Goal: Navigation & Orientation: Find specific page/section

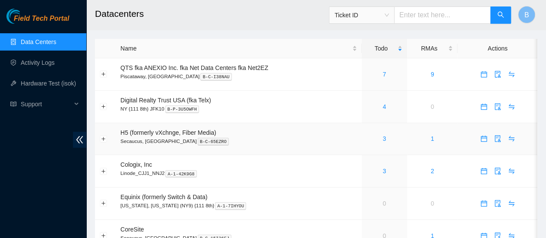
scroll to position [34, 0]
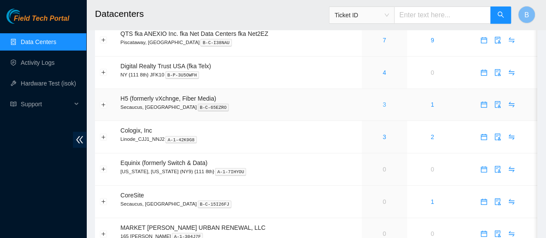
click at [385, 106] on link "3" at bounding box center [384, 104] width 3 height 7
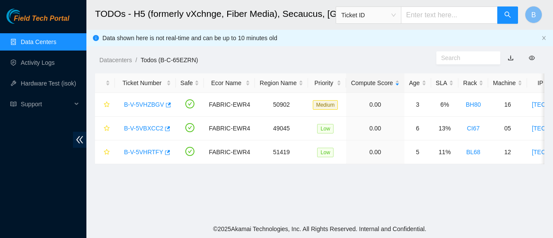
click at [37, 38] on link "Data Centers" at bounding box center [38, 41] width 35 height 7
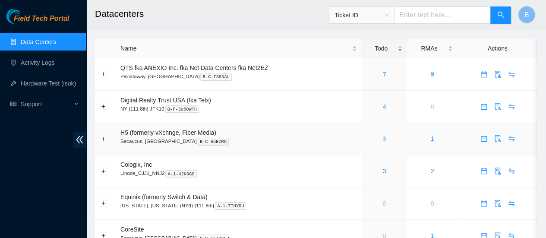
click at [384, 135] on link "3" at bounding box center [384, 138] width 3 height 7
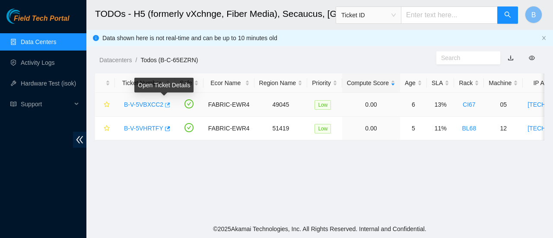
click at [165, 106] on icon "button" at bounding box center [167, 105] width 6 height 6
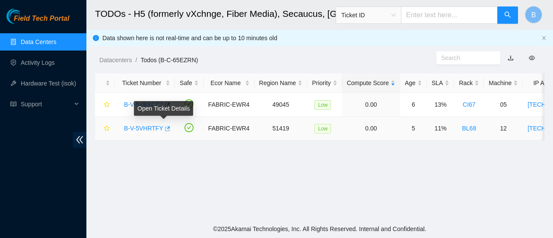
click at [165, 129] on icon "button" at bounding box center [167, 128] width 5 height 5
click at [46, 45] on link "Data Centers" at bounding box center [38, 41] width 35 height 7
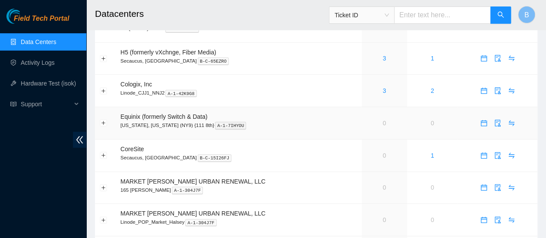
scroll to position [81, 0]
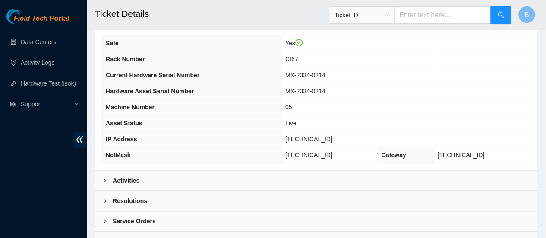
scroll to position [353, 0]
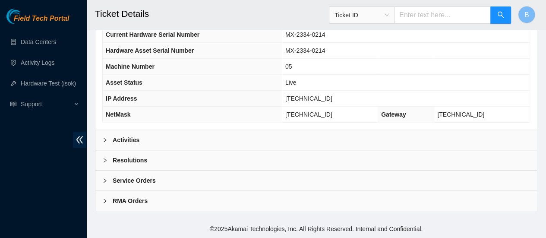
click at [132, 145] on b "Activities" at bounding box center [126, 140] width 27 height 10
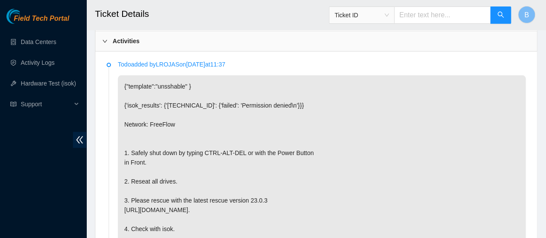
scroll to position [445, 0]
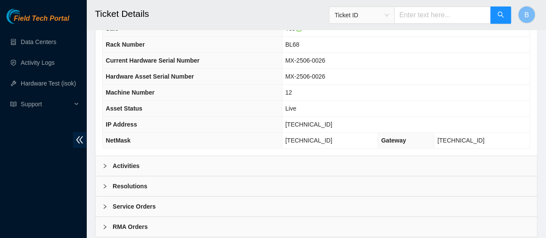
scroll to position [353, 0]
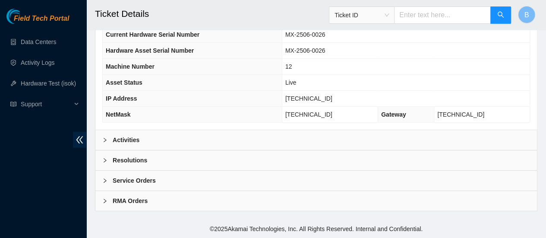
click at [138, 137] on b "Activities" at bounding box center [126, 140] width 27 height 10
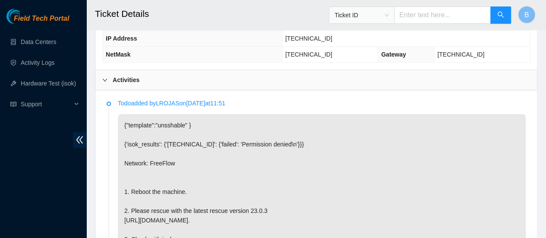
scroll to position [407, 0]
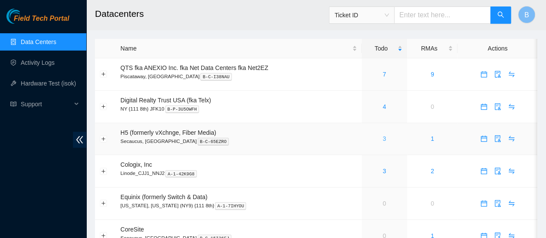
click at [383, 139] on link "3" at bounding box center [384, 138] width 3 height 7
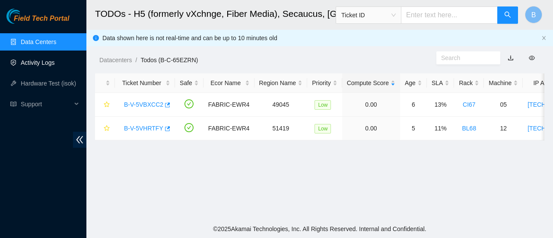
click at [24, 66] on link "Activity Logs" at bounding box center [38, 62] width 34 height 7
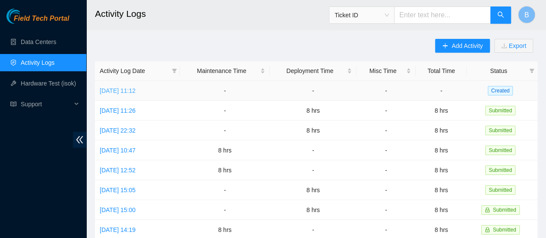
click at [118, 93] on link "Tue, 16 Sep 2025 11:12" at bounding box center [118, 90] width 36 height 7
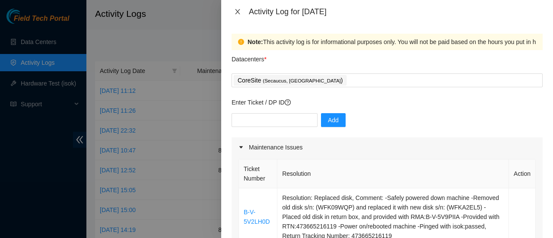
click at [234, 11] on icon "close" at bounding box center [237, 11] width 7 height 7
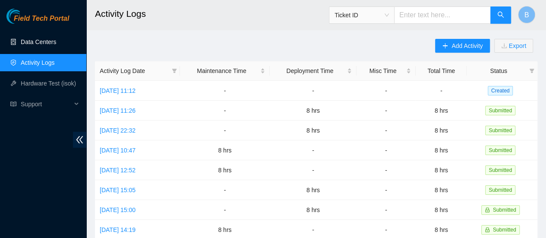
click at [38, 42] on link "Data Centers" at bounding box center [38, 41] width 35 height 7
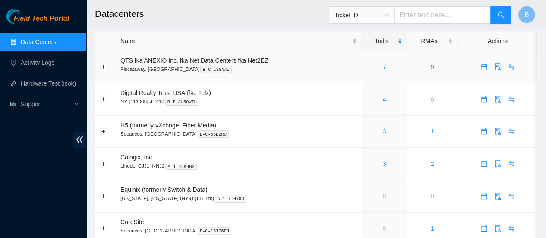
scroll to position [8, 0]
click at [383, 133] on link "3" at bounding box center [384, 130] width 3 height 7
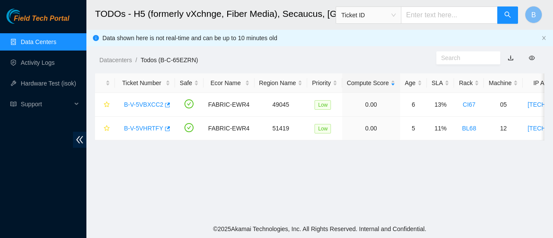
click at [23, 41] on link "Data Centers" at bounding box center [38, 41] width 35 height 7
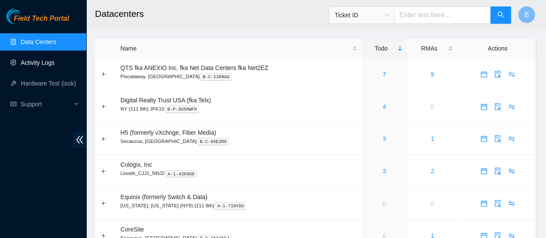
click at [46, 66] on link "Activity Logs" at bounding box center [38, 62] width 34 height 7
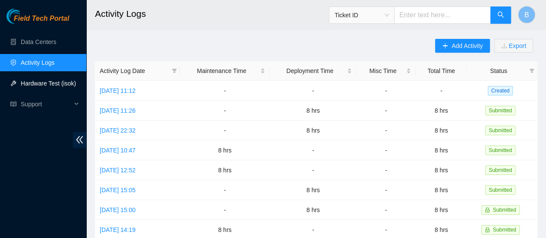
click at [41, 87] on link "Hardware Test (isok)" at bounding box center [48, 83] width 55 height 7
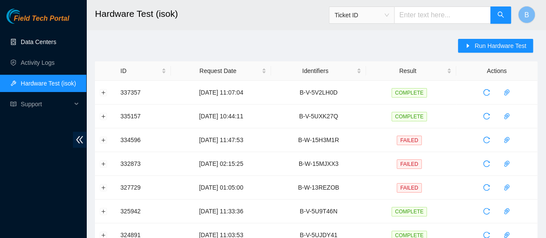
click at [30, 45] on link "Data Centers" at bounding box center [38, 41] width 35 height 7
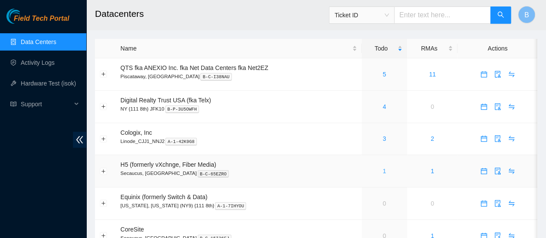
click at [384, 169] on link "1" at bounding box center [384, 171] width 3 height 7
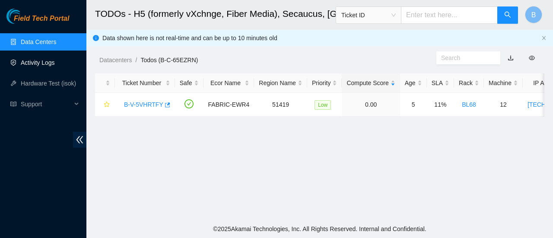
click at [29, 63] on link "Activity Logs" at bounding box center [38, 62] width 34 height 7
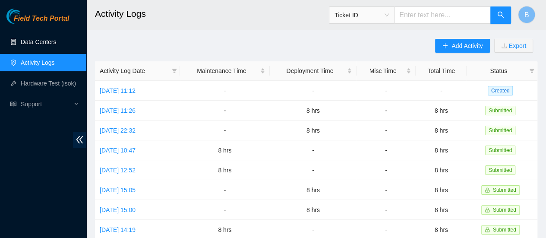
click at [34, 45] on link "Data Centers" at bounding box center [38, 41] width 35 height 7
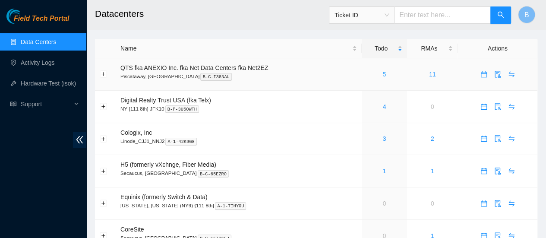
click at [384, 75] on link "5" at bounding box center [384, 74] width 3 height 7
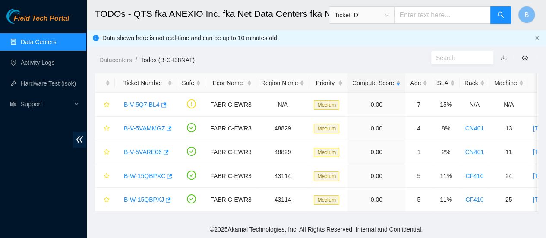
scroll to position [6, 0]
click at [21, 45] on link "Data Centers" at bounding box center [38, 41] width 35 height 7
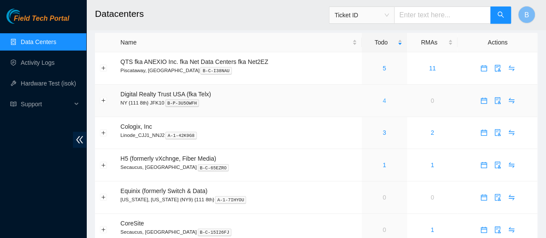
click at [385, 98] on link "4" at bounding box center [384, 100] width 3 height 7
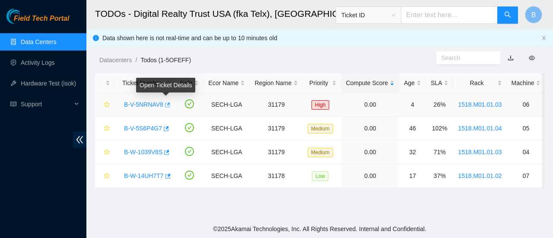
click at [163, 107] on button "button" at bounding box center [166, 105] width 7 height 14
click at [30, 41] on link "Data Centers" at bounding box center [38, 41] width 35 height 7
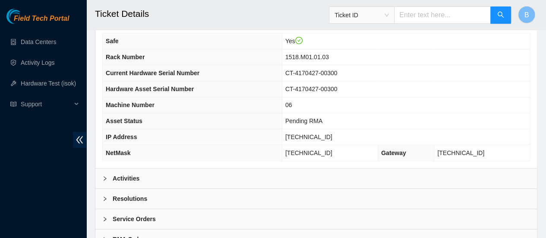
scroll to position [320, 0]
click at [125, 173] on b "Activities" at bounding box center [126, 178] width 27 height 10
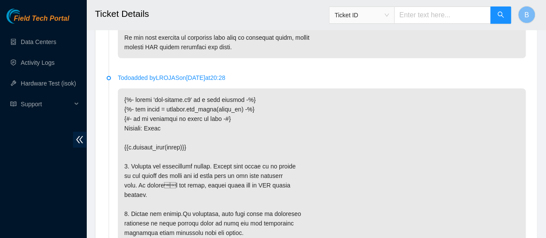
scroll to position [1142, 0]
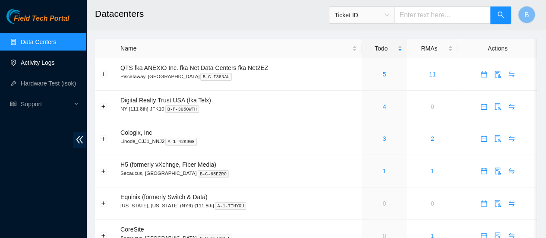
click at [38, 61] on link "Activity Logs" at bounding box center [38, 62] width 34 height 7
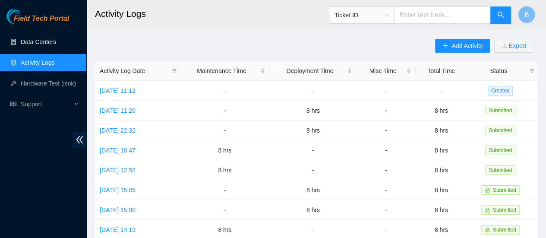
click at [54, 38] on link "Data Centers" at bounding box center [38, 41] width 35 height 7
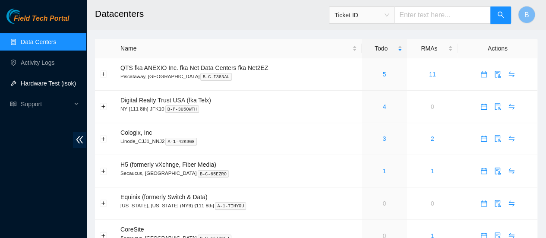
click at [48, 84] on link "Hardware Test (isok)" at bounding box center [48, 83] width 55 height 7
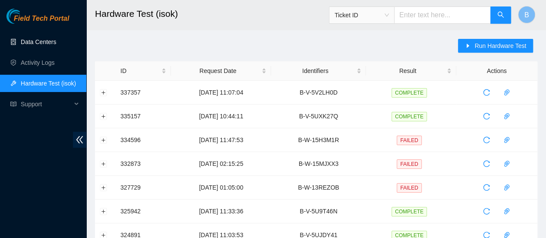
click at [26, 45] on link "Data Centers" at bounding box center [38, 41] width 35 height 7
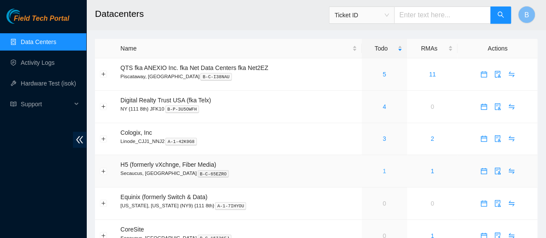
click at [383, 171] on link "1" at bounding box center [384, 171] width 3 height 7
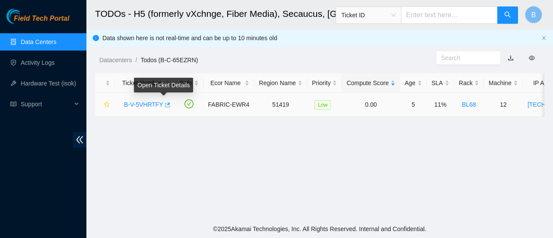
click at [164, 105] on icon "button" at bounding box center [167, 105] width 6 height 6
click at [32, 43] on link "Data Centers" at bounding box center [38, 41] width 35 height 7
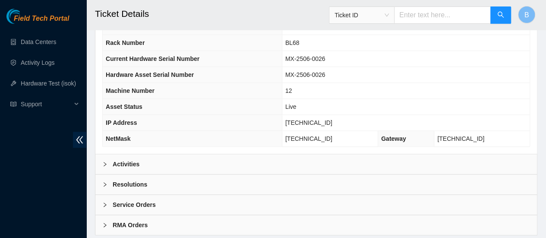
scroll to position [339, 0]
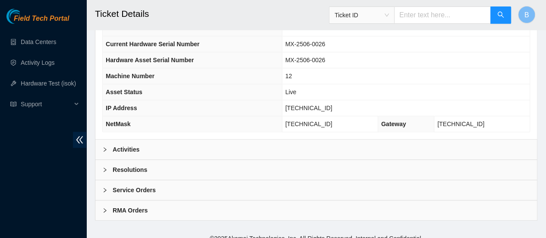
click at [122, 154] on b "Activities" at bounding box center [126, 150] width 27 height 10
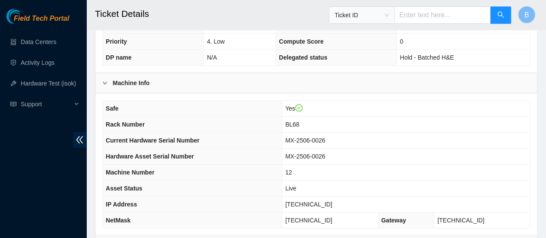
scroll to position [0, 0]
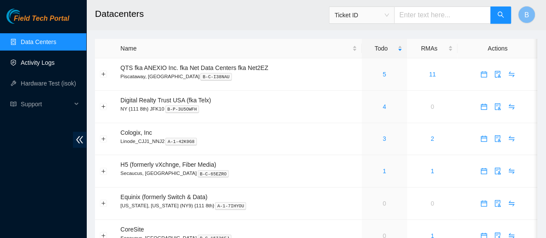
click at [29, 59] on link "Activity Logs" at bounding box center [38, 62] width 34 height 7
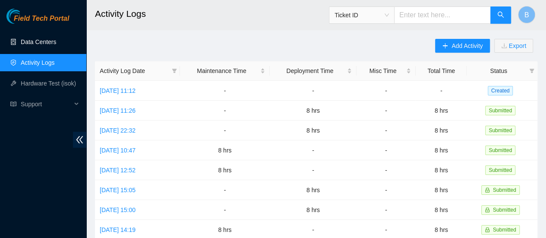
click at [45, 38] on link "Data Centers" at bounding box center [38, 41] width 35 height 7
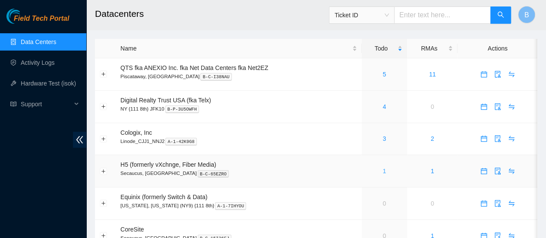
click at [384, 173] on link "1" at bounding box center [384, 171] width 3 height 7
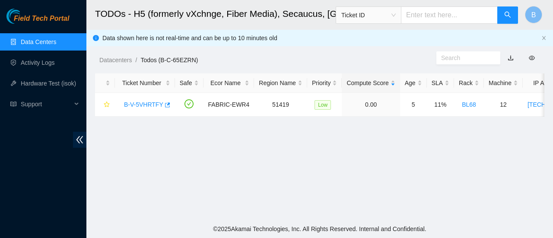
click at [56, 43] on link "Data Centers" at bounding box center [38, 41] width 35 height 7
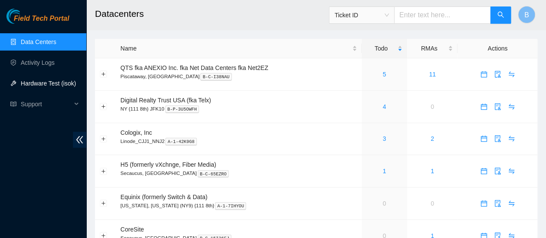
click at [35, 87] on link "Hardware Test (isok)" at bounding box center [48, 83] width 55 height 7
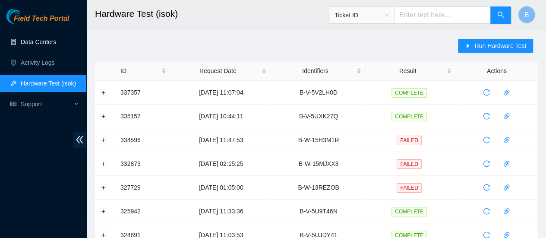
click at [38, 40] on link "Data Centers" at bounding box center [38, 41] width 35 height 7
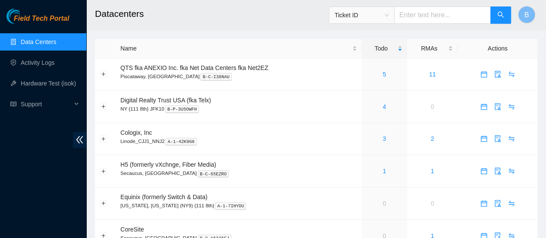
click at [38, 40] on link "Data Centers" at bounding box center [38, 41] width 35 height 7
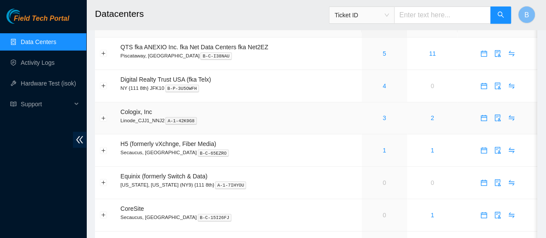
scroll to position [22, 0]
click at [383, 151] on link "1" at bounding box center [384, 149] width 3 height 7
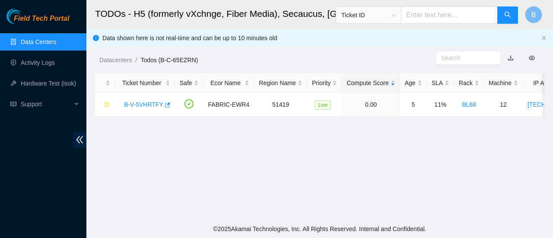
click at [34, 38] on link "Data Centers" at bounding box center [38, 41] width 35 height 7
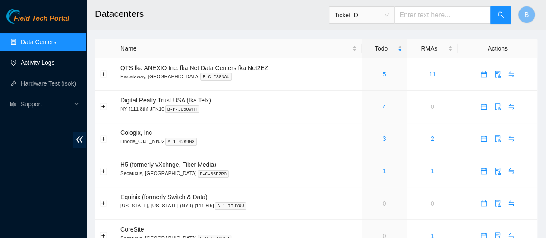
click at [38, 66] on link "Activity Logs" at bounding box center [38, 62] width 34 height 7
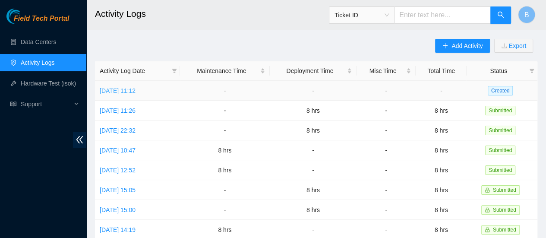
click at [136, 92] on link "[DATE] 11:12" at bounding box center [118, 90] width 36 height 7
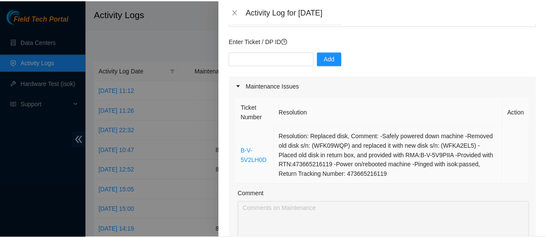
scroll to position [62, 0]
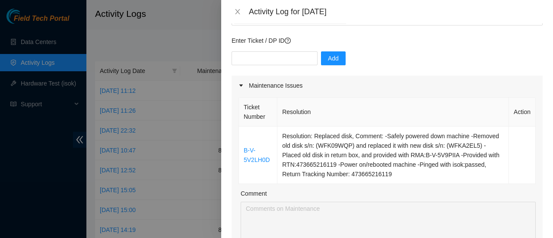
click at [238, 7] on div "Activity Log for [DATE]" at bounding box center [386, 12] width 311 height 10
click at [236, 13] on icon "close" at bounding box center [237, 11] width 5 height 5
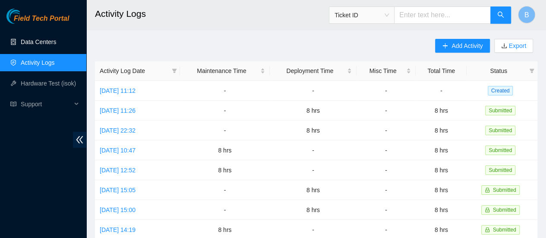
click at [35, 38] on link "Data Centers" at bounding box center [38, 41] width 35 height 7
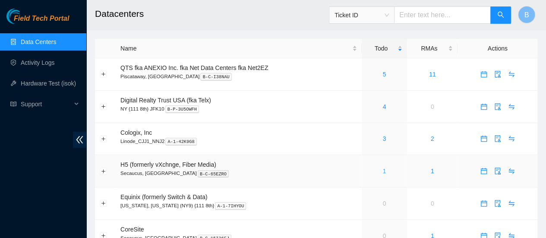
click at [384, 169] on link "1" at bounding box center [384, 171] width 3 height 7
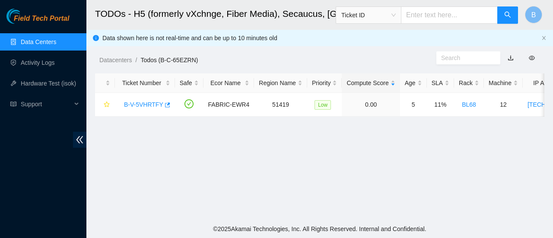
click at [24, 38] on link "Data Centers" at bounding box center [38, 41] width 35 height 7
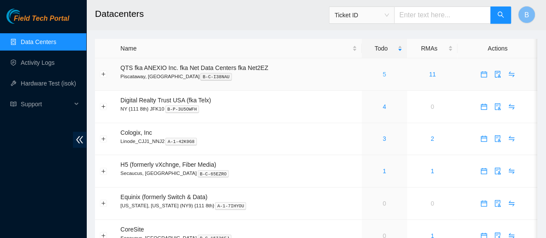
click at [384, 76] on link "5" at bounding box center [384, 74] width 3 height 7
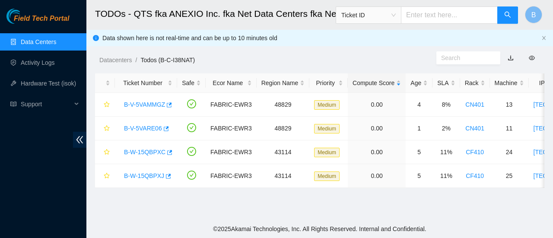
click at [21, 44] on link "Data Centers" at bounding box center [38, 41] width 35 height 7
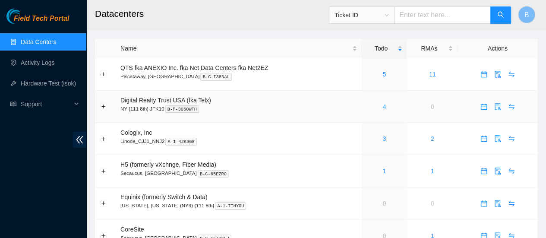
click at [383, 104] on link "4" at bounding box center [384, 106] width 3 height 7
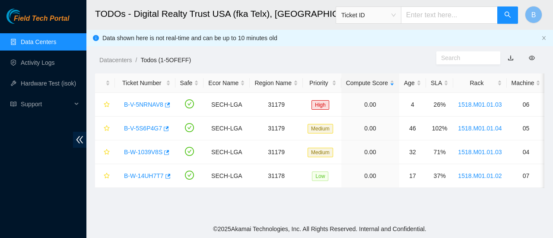
click at [35, 43] on link "Data Centers" at bounding box center [38, 41] width 35 height 7
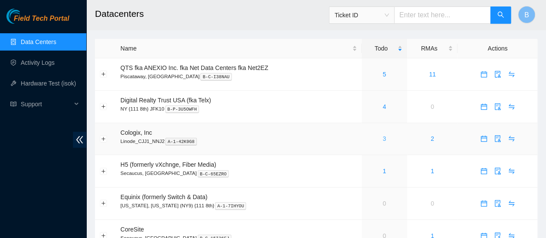
click at [383, 139] on link "3" at bounding box center [384, 138] width 3 height 7
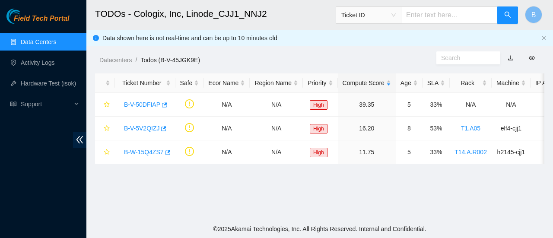
click at [31, 42] on link "Data Centers" at bounding box center [38, 41] width 35 height 7
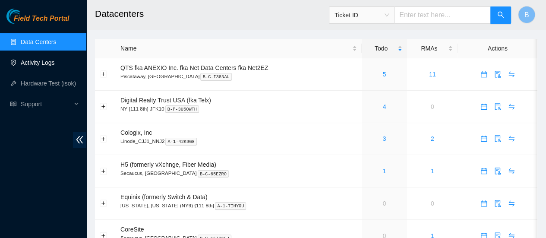
click at [36, 60] on link "Activity Logs" at bounding box center [38, 62] width 34 height 7
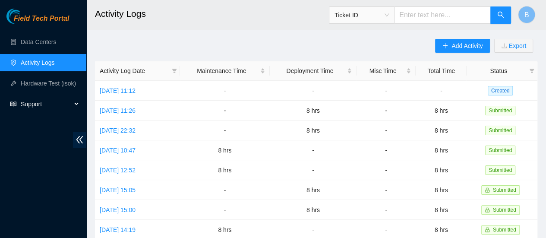
click at [43, 101] on span "Support" at bounding box center [46, 103] width 51 height 17
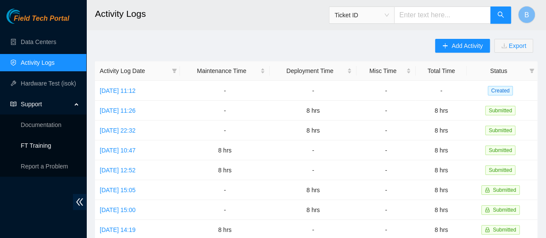
click at [34, 146] on link "FT Training" at bounding box center [36, 145] width 31 height 7
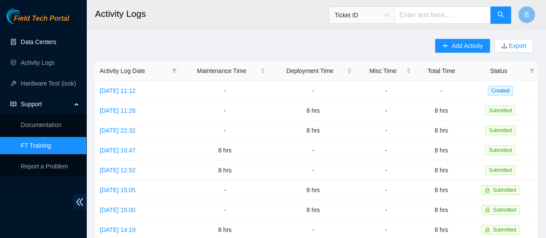
click at [35, 38] on link "Data Centers" at bounding box center [38, 41] width 35 height 7
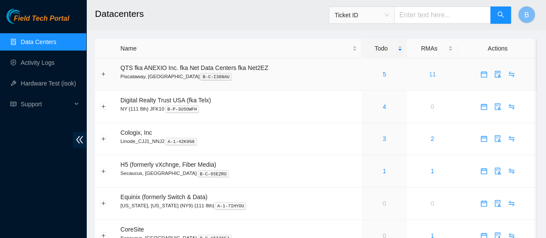
click at [431, 71] on link "11" at bounding box center [432, 74] width 7 height 7
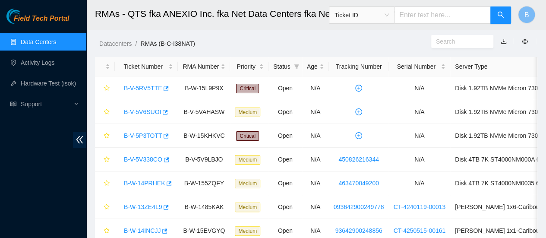
click at [36, 42] on link "Data Centers" at bounding box center [38, 41] width 35 height 7
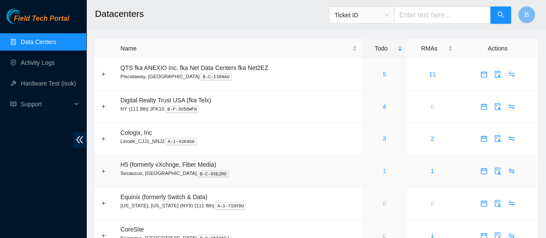
click at [383, 169] on link "1" at bounding box center [384, 171] width 3 height 7
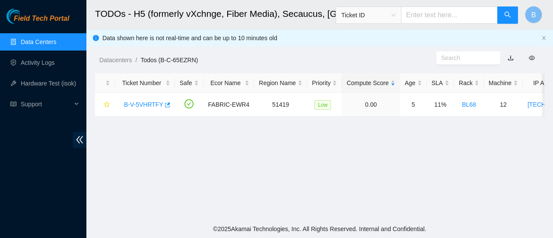
click at [29, 45] on link "Data Centers" at bounding box center [38, 41] width 35 height 7
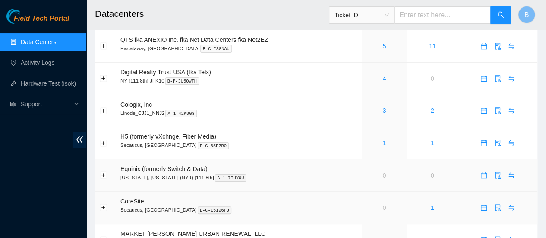
scroll to position [29, 0]
